Goal: Task Accomplishment & Management: Manage account settings

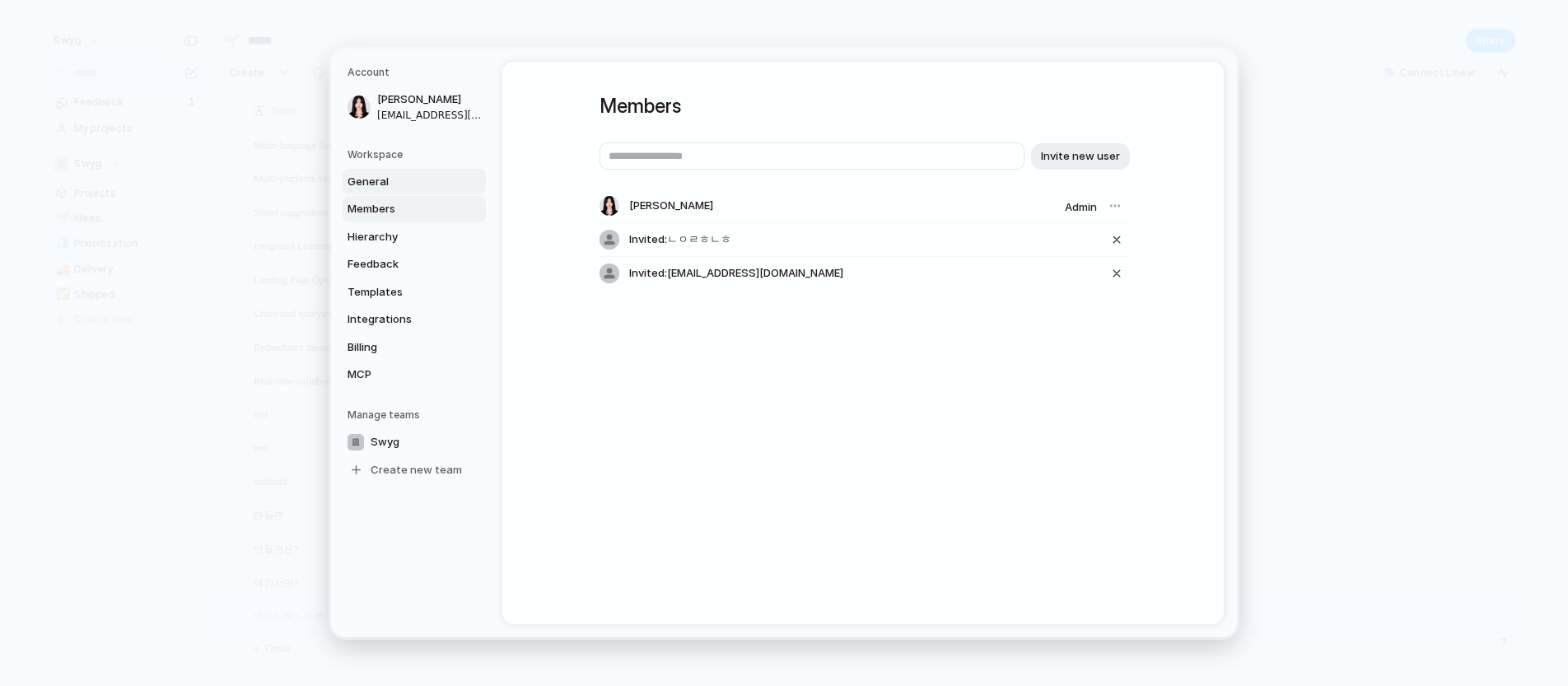
click at [428, 181] on span "General" at bounding box center [400, 182] width 105 height 17
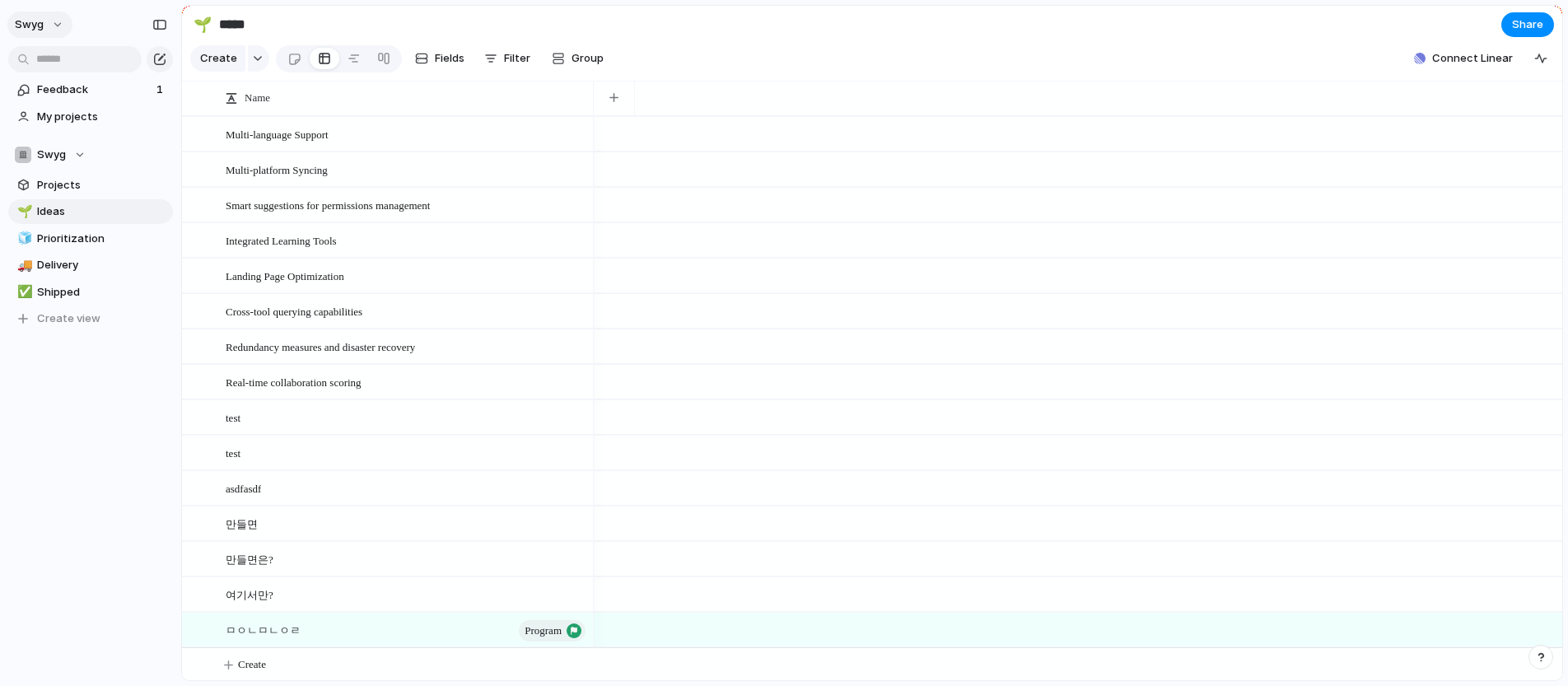
click at [51, 29] on button "swyg" at bounding box center [40, 24] width 65 height 26
click at [113, 343] on div "Settings Invite members Change theme Sign out" at bounding box center [784, 343] width 1568 height 686
click at [169, 17] on button "button" at bounding box center [159, 24] width 26 height 26
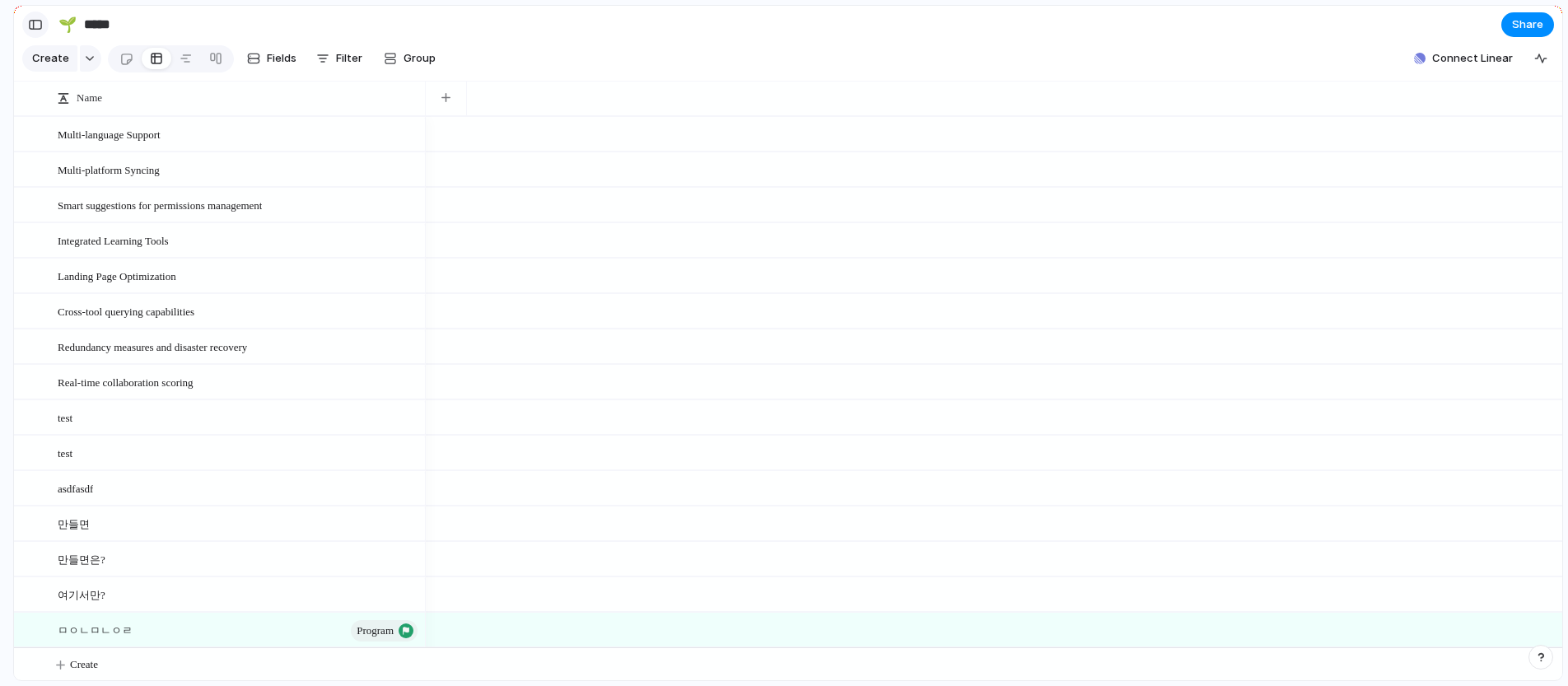
click at [40, 23] on div "button" at bounding box center [35, 24] width 15 height 12
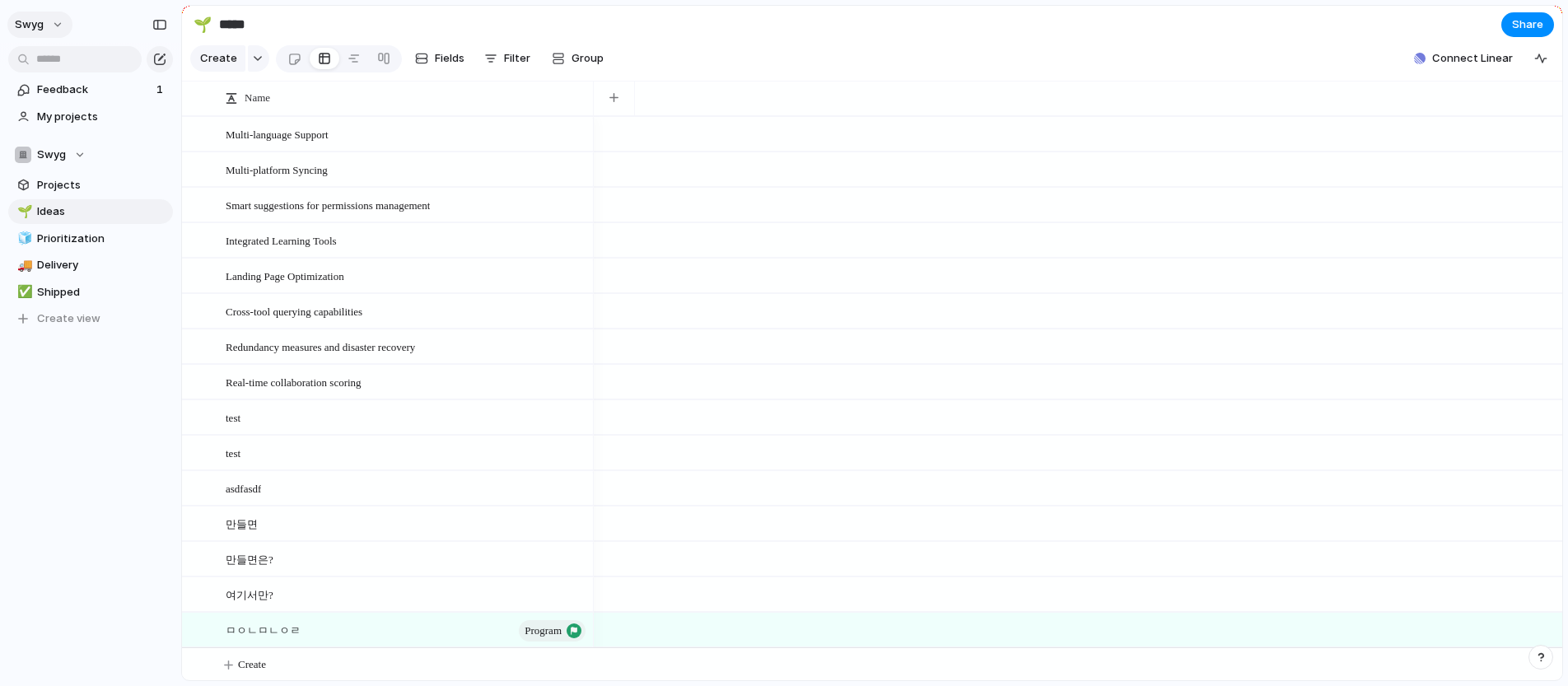
click at [45, 30] on button "swyg" at bounding box center [40, 24] width 65 height 26
click at [85, 65] on li "Settings" at bounding box center [80, 61] width 137 height 26
click at [70, 27] on div "swyg" at bounding box center [43, 24] width 57 height 26
click at [60, 29] on button "swyg" at bounding box center [40, 24] width 65 height 26
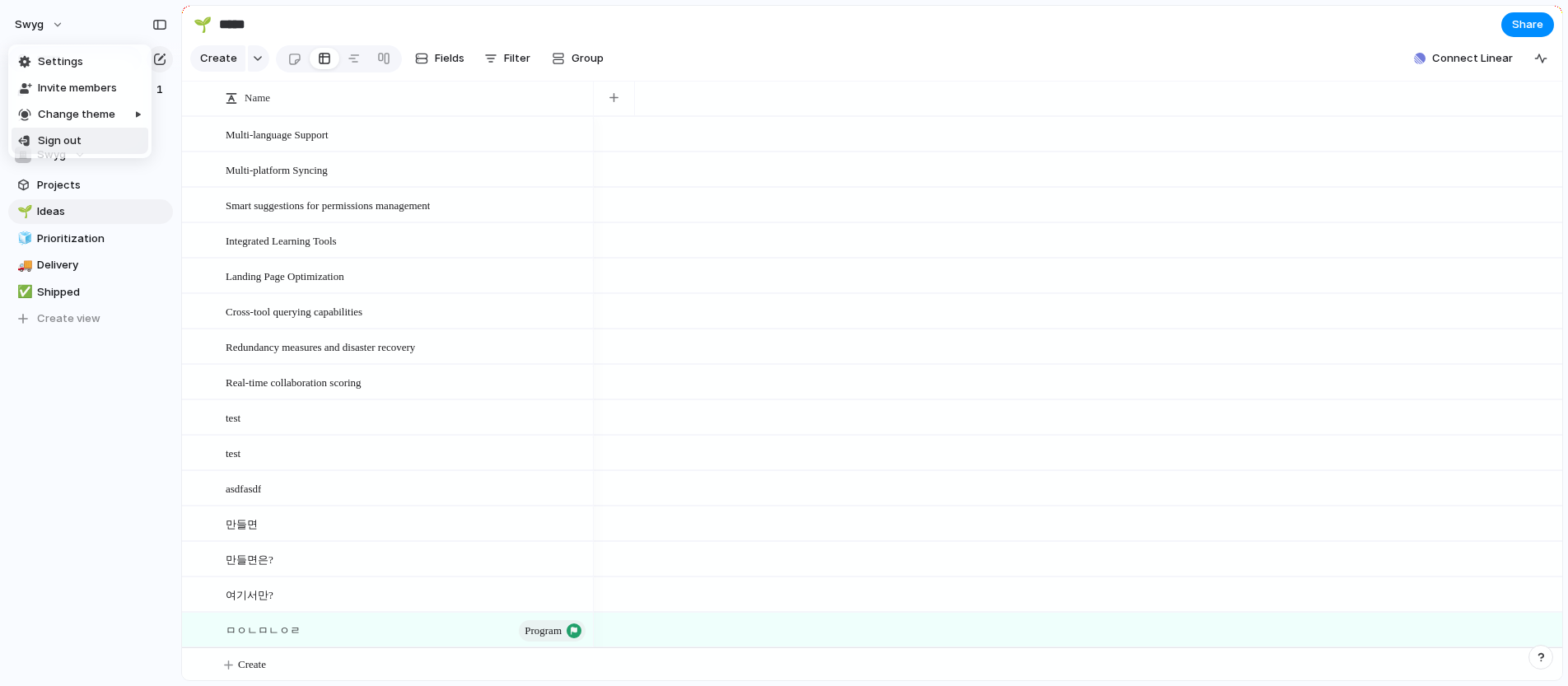
click at [105, 402] on div "Settings Invite members Change theme Sign out" at bounding box center [784, 343] width 1568 height 686
click at [201, 189] on span "Team settings" at bounding box center [199, 189] width 75 height 17
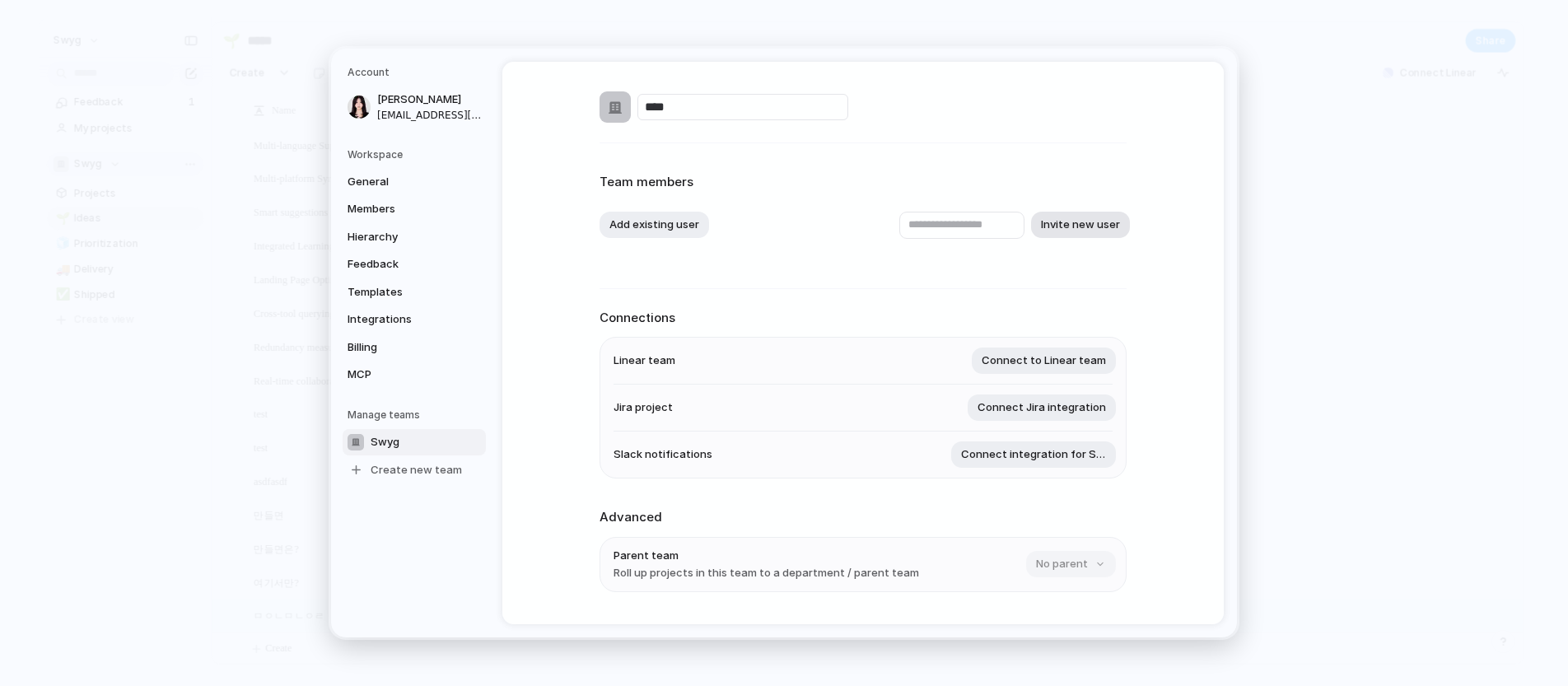
click at [1096, 213] on button "Invite new user" at bounding box center [1080, 224] width 99 height 26
click at [1109, 230] on button "Invite new user" at bounding box center [1080, 224] width 99 height 26
click at [980, 230] on input "text" at bounding box center [961, 225] width 125 height 27
type input "**********"
click at [1066, 230] on button "Invite new user" at bounding box center [1080, 224] width 99 height 26
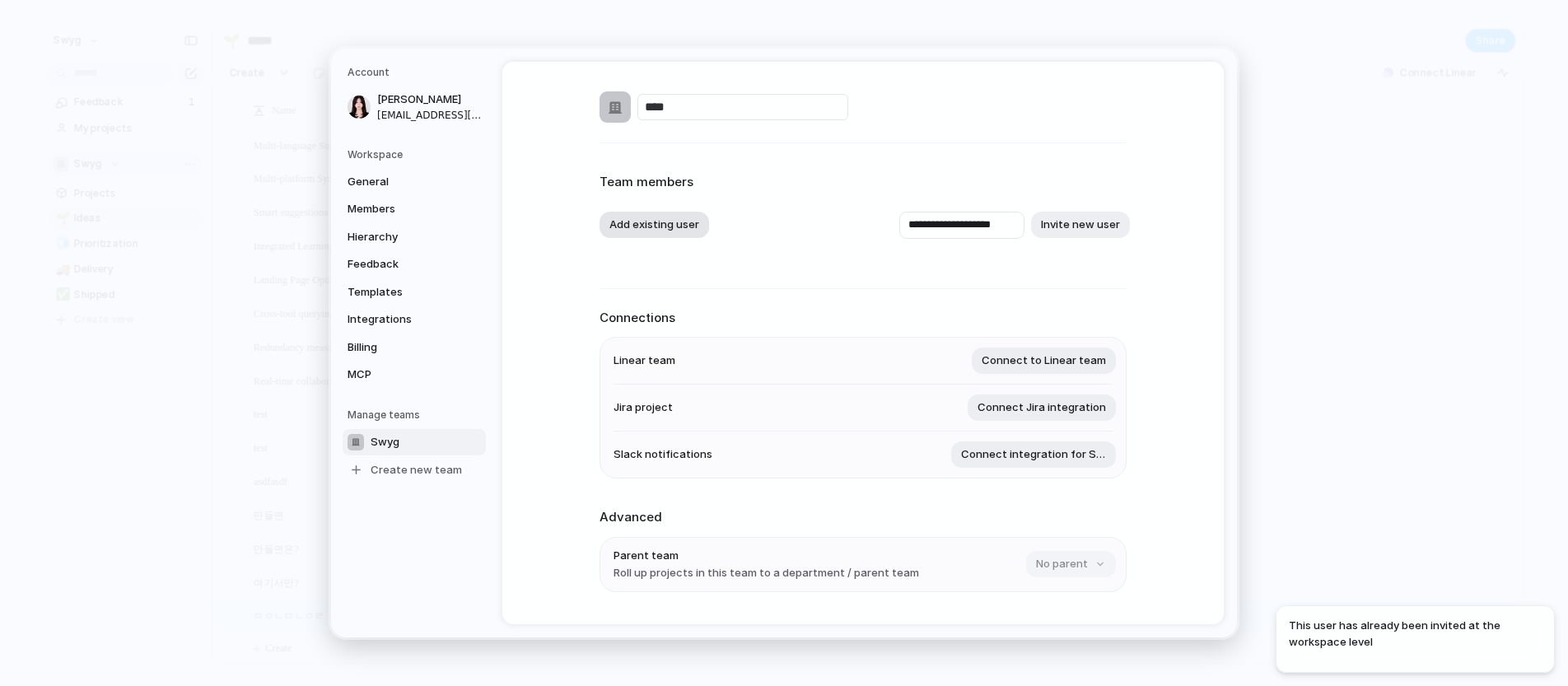
click at [650, 231] on button "Add existing user" at bounding box center [654, 224] width 110 height 26
click at [1277, 137] on div "[PERSON_NAME]" at bounding box center [784, 343] width 1568 height 686
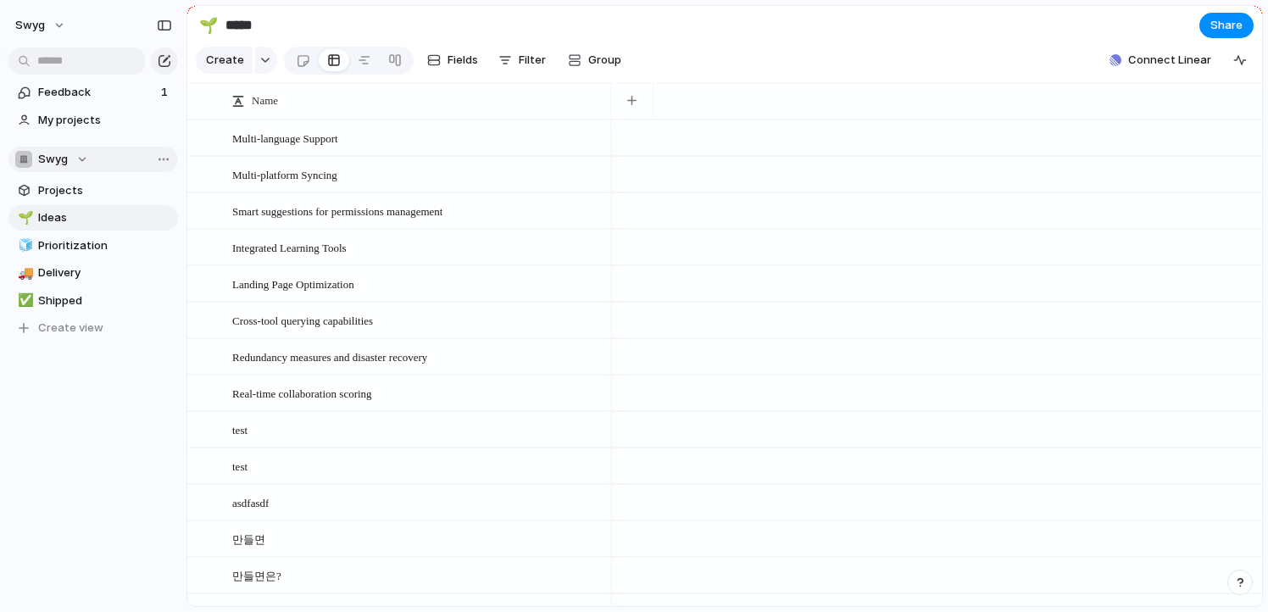
click at [659, 475] on div at bounding box center [936, 465] width 651 height 36
click at [52, 15] on button "swyg" at bounding box center [41, 25] width 67 height 27
click at [86, 9] on div "Settings Invite members Change theme Sign out" at bounding box center [634, 306] width 1268 height 612
click at [167, 27] on div "button" at bounding box center [164, 25] width 15 height 12
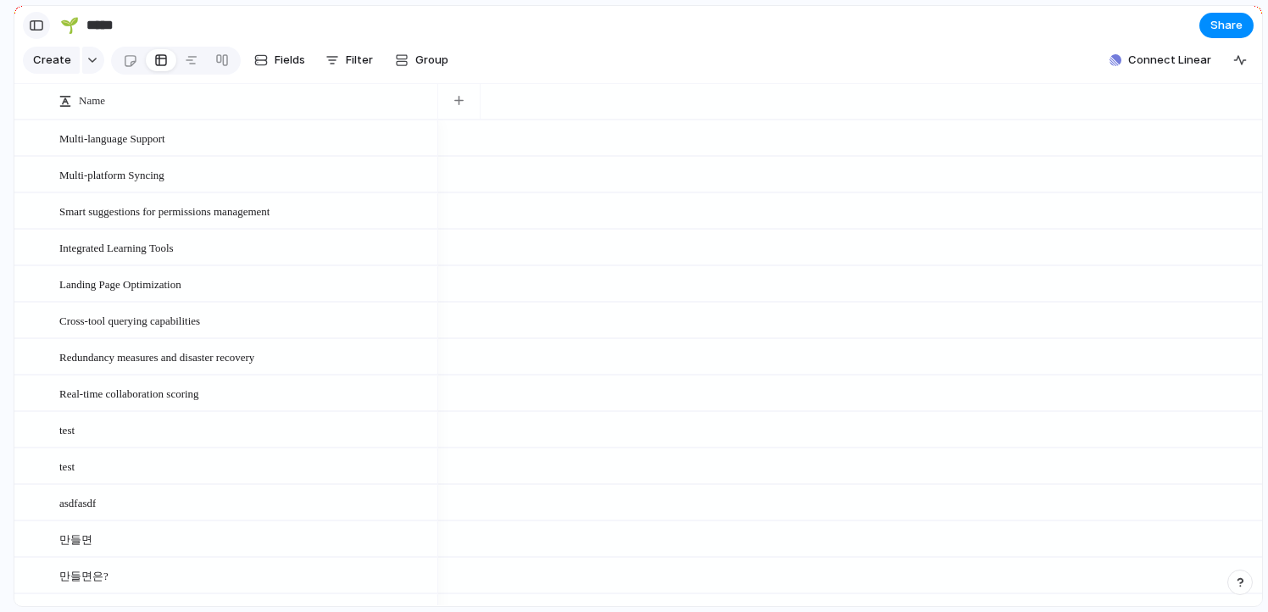
click at [30, 26] on div "button" at bounding box center [36, 25] width 15 height 12
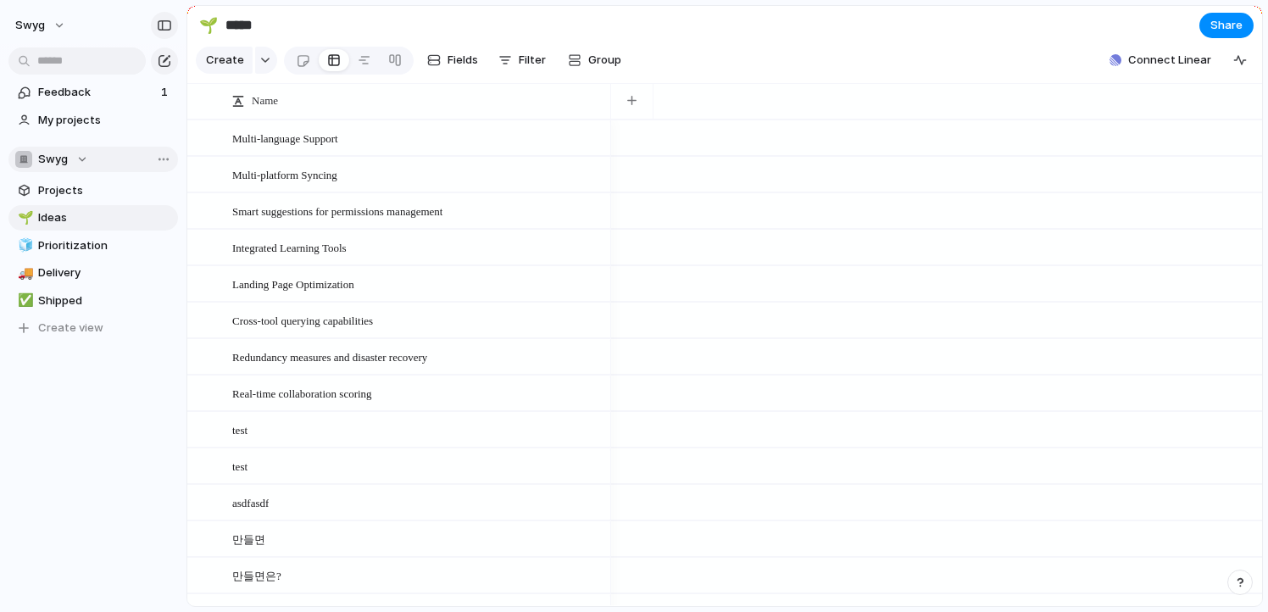
click at [158, 29] on div "button" at bounding box center [164, 25] width 15 height 12
